Goal: Book appointment/travel/reservation

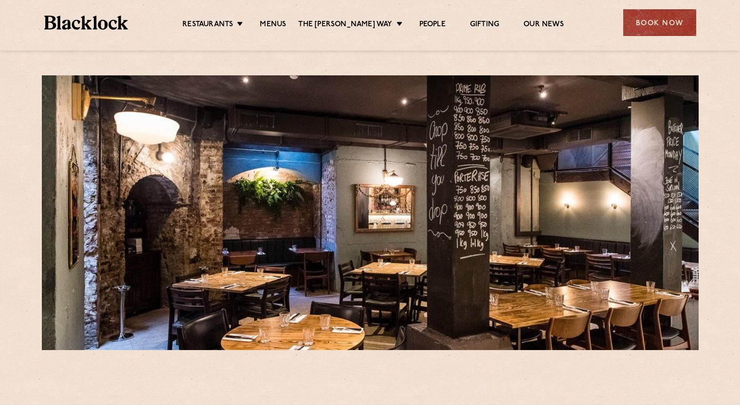
scroll to position [49, 0]
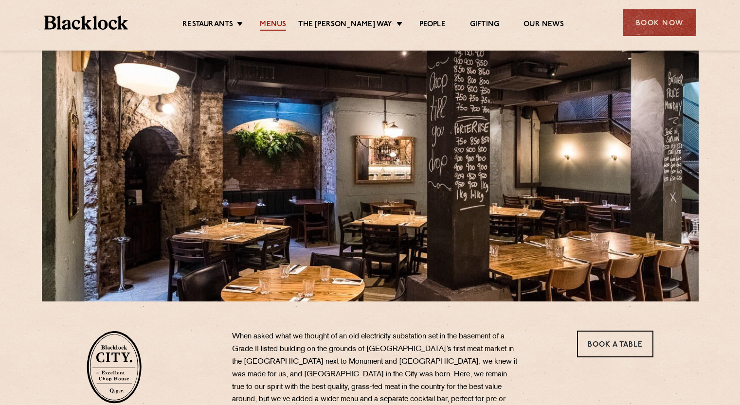
click at [286, 25] on link "Menus" at bounding box center [273, 25] width 26 height 11
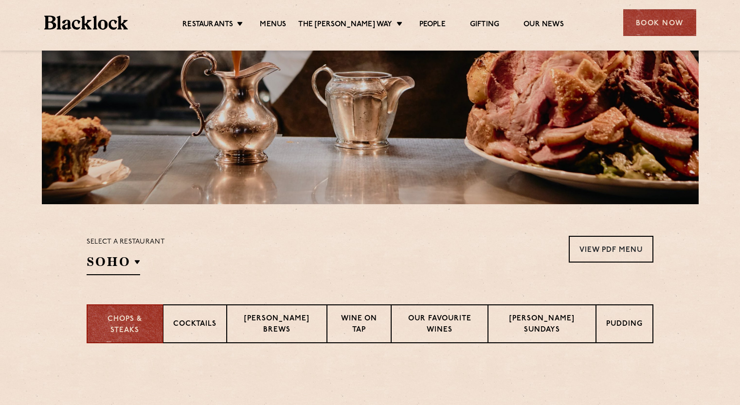
scroll to position [195, 0]
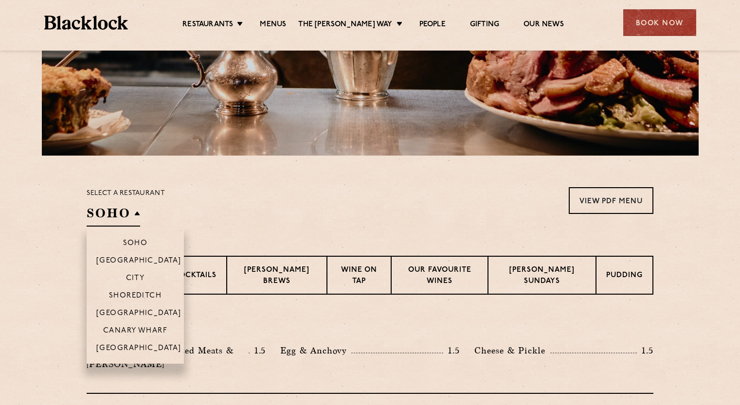
click at [138, 211] on h2 "SOHO" at bounding box center [114, 216] width 54 height 22
click at [137, 276] on p "City" at bounding box center [135, 279] width 19 height 10
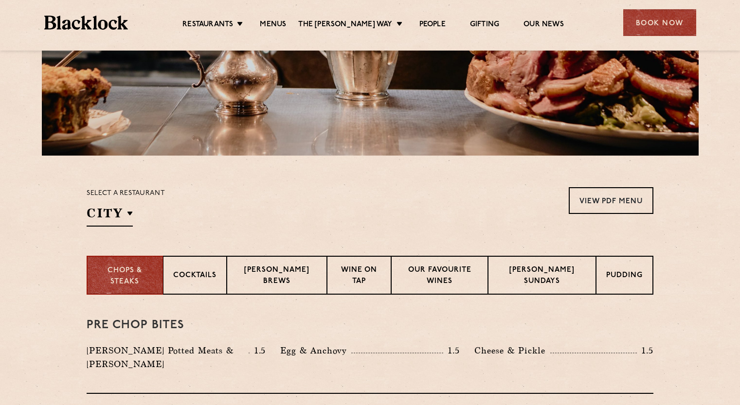
click at [255, 218] on div "Select a restaurant City Soho Birmingham City Shoreditch Covent Garden Canary W…" at bounding box center [370, 206] width 567 height 39
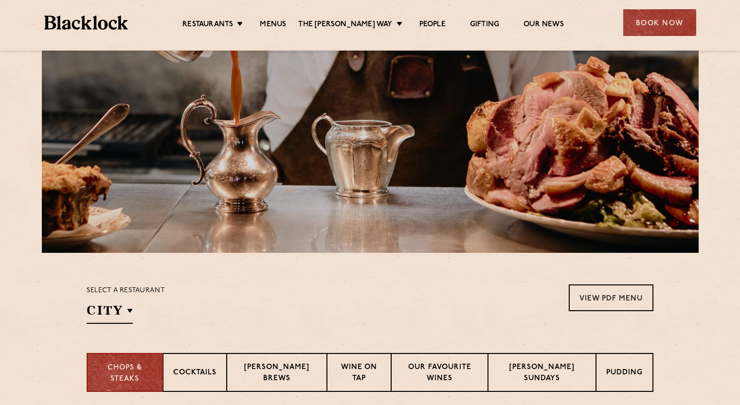
scroll to position [341, 0]
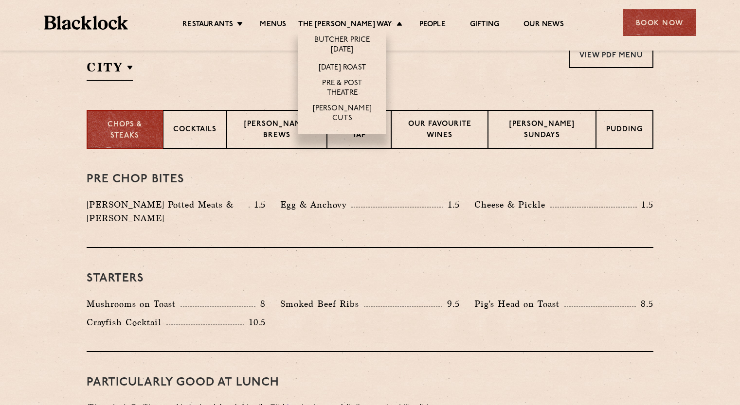
click at [385, 22] on li "The Blacklock Way Butcher Price Monday Sunday Roast Pre & Post Theatre Butcher’…" at bounding box center [352, 25] width 109 height 11
click at [368, 110] on link "[PERSON_NAME] Cuts" at bounding box center [342, 114] width 68 height 20
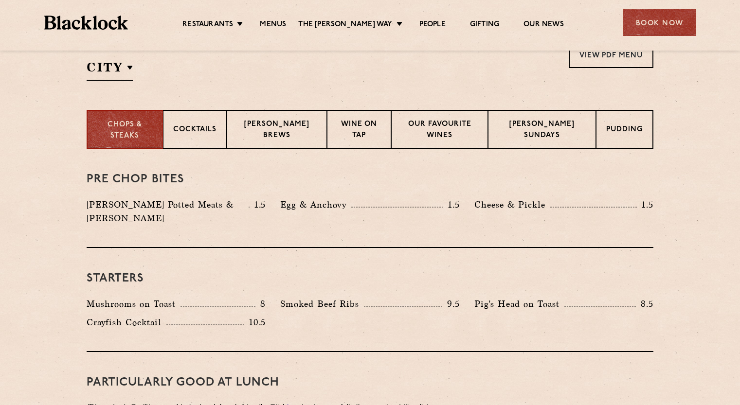
scroll to position [0, 0]
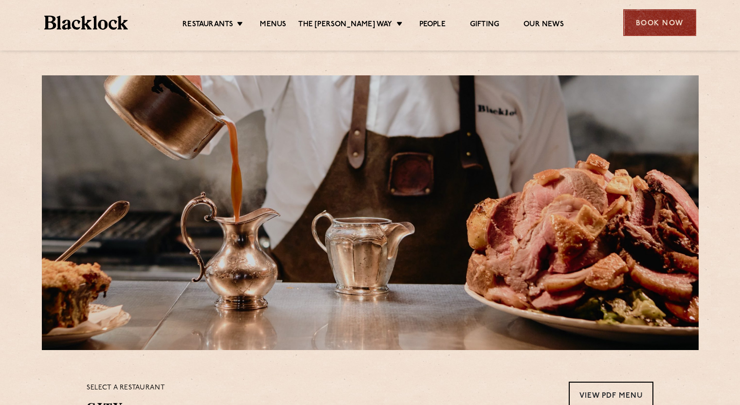
click at [659, 23] on div "Book Now" at bounding box center [659, 22] width 73 height 27
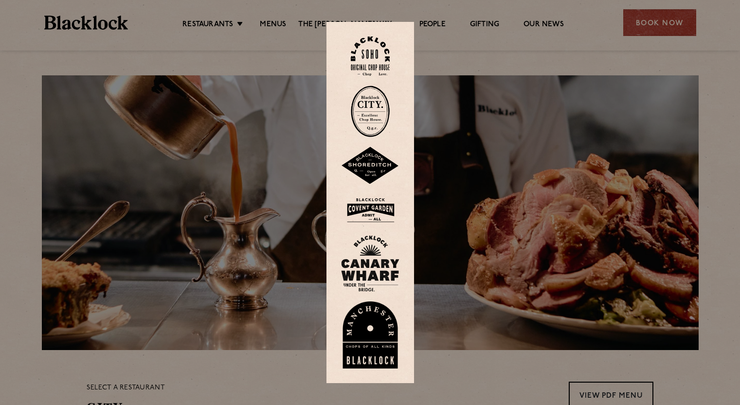
click at [376, 115] on img at bounding box center [370, 112] width 39 height 52
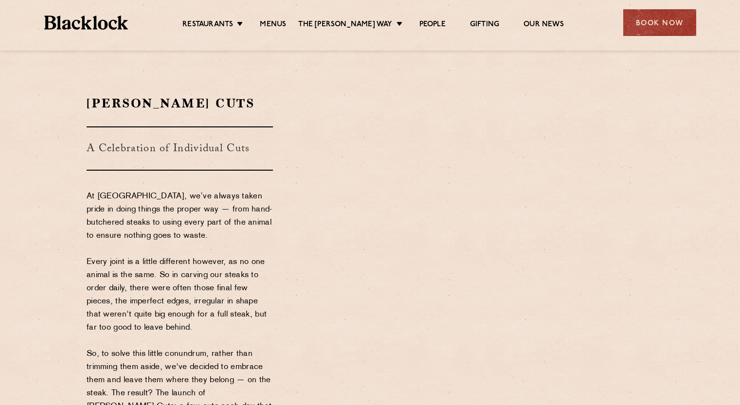
scroll to position [146, 0]
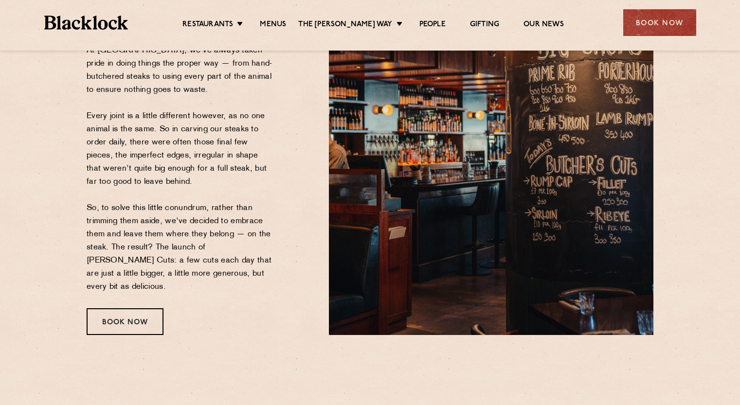
click at [152, 84] on p "At Blacklock, we’ve always taken pride in doing things the proper way — from ha…" at bounding box center [180, 169] width 186 height 250
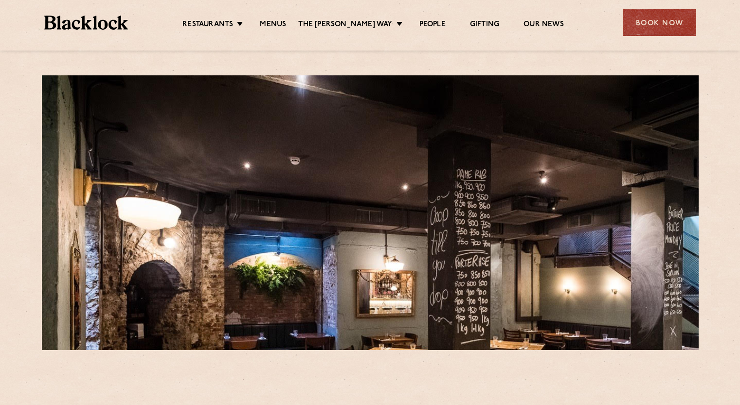
scroll to position [195, 0]
